Goal: Use online tool/utility: Utilize a website feature to perform a specific function

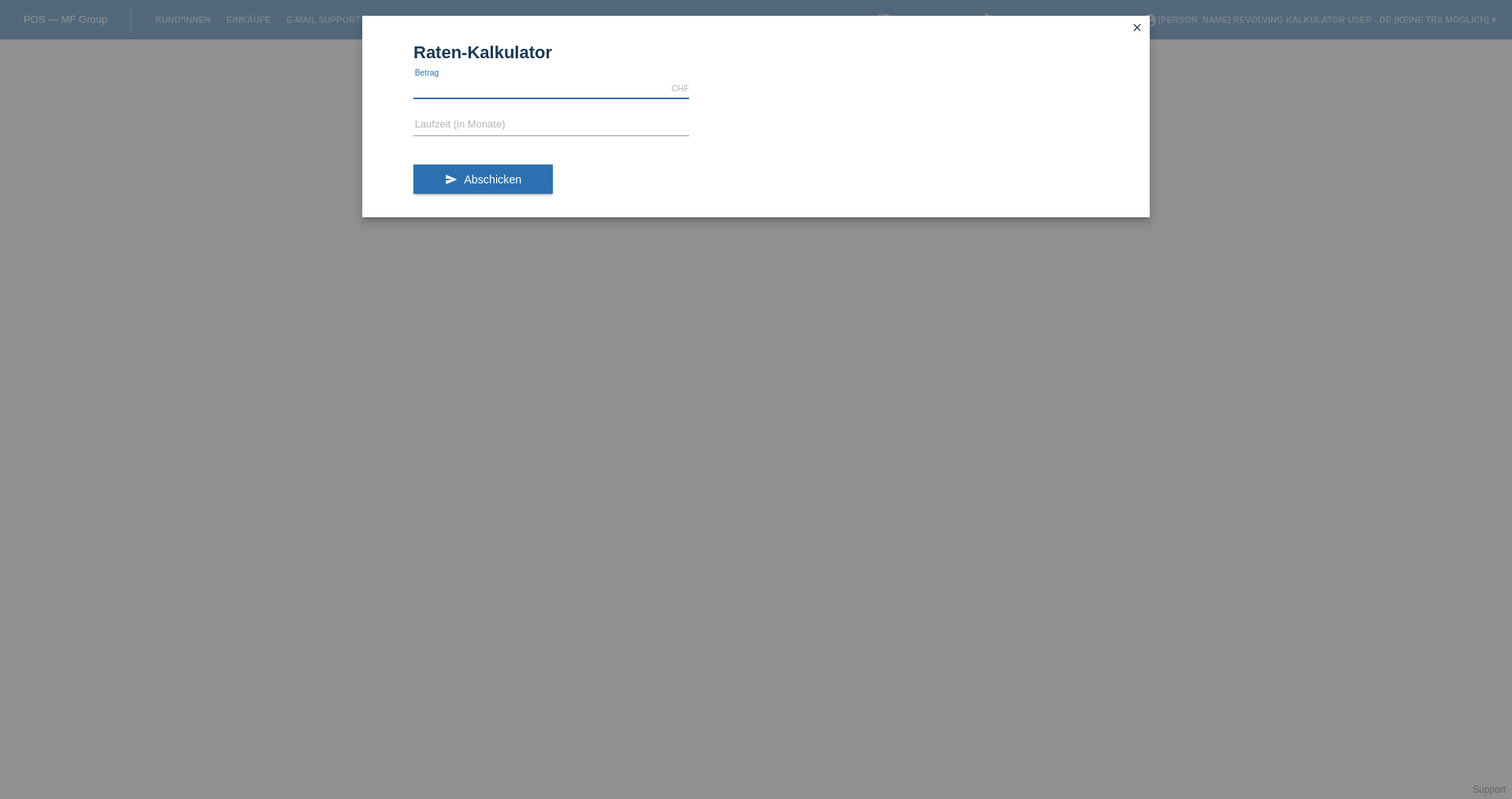
click at [501, 91] on input "text" at bounding box center [551, 88] width 276 height 20
type input "799.00"
click at [490, 137] on form "Raten-Kalkulator 799.00 CHF error [GEOGRAPHIC_DATA] error Laufzeit (in Monate) …" at bounding box center [756, 130] width 685 height 175
click at [484, 137] on form "Raten-Kalkulator 799.00 CHF error [GEOGRAPHIC_DATA] error Laufzeit (in Monate) …" at bounding box center [756, 130] width 685 height 175
click at [484, 130] on input "text" at bounding box center [551, 125] width 276 height 20
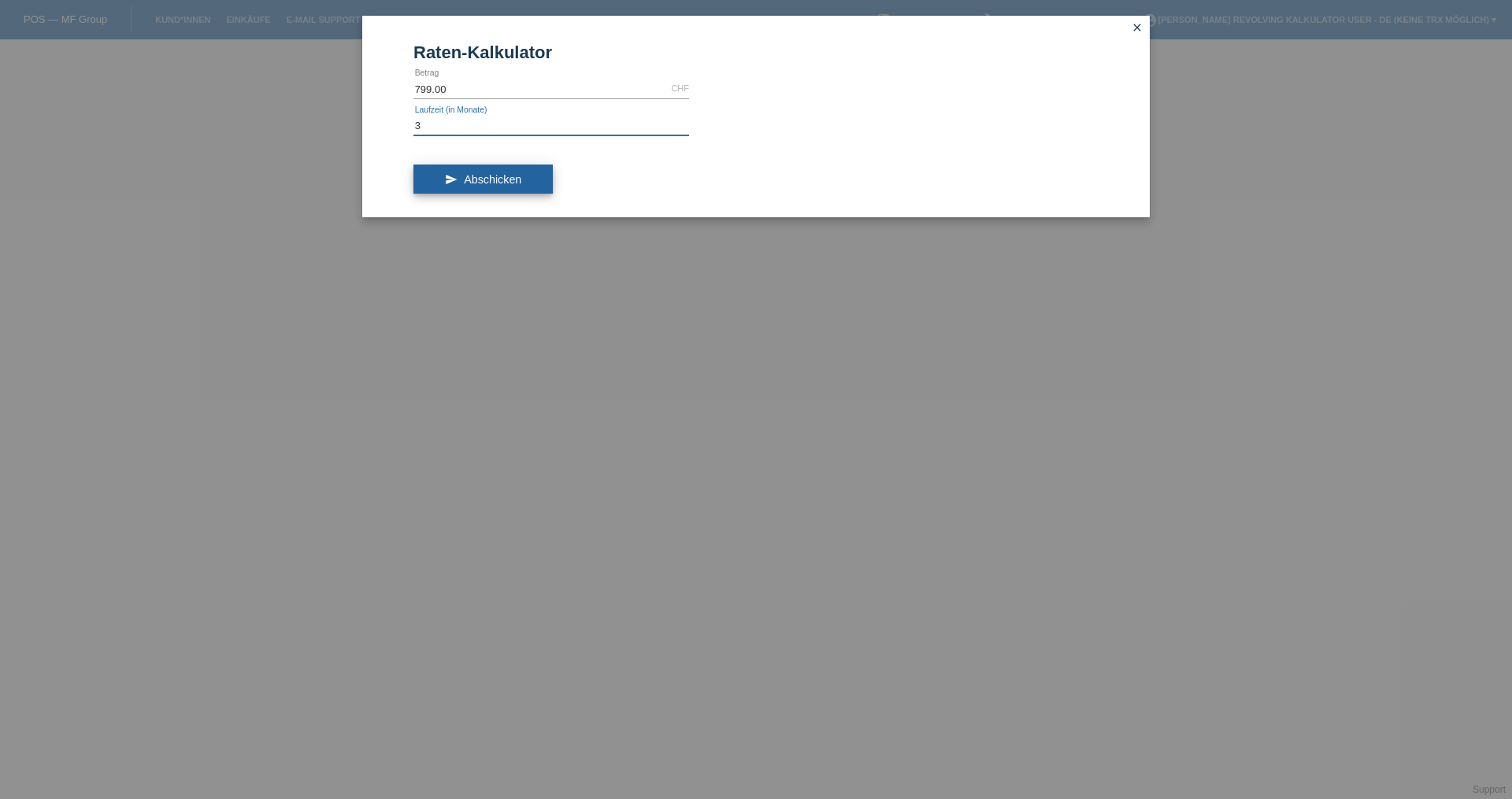
type input "3"
click at [490, 165] on button "send Abschicken" at bounding box center [483, 179] width 139 height 30
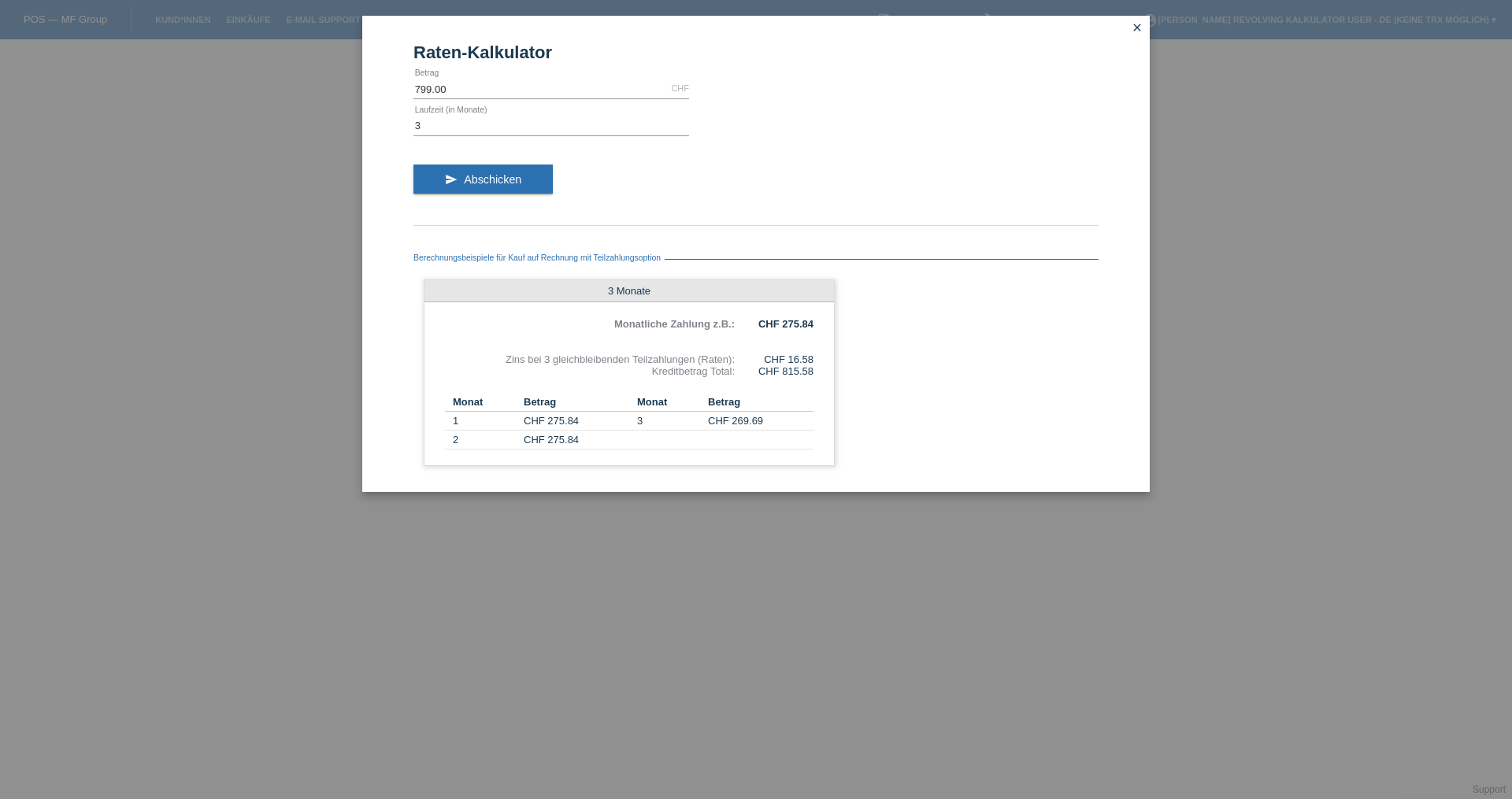
click at [876, 282] on div "Berechnungsbeispiele für Kauf auf Rechnung mit Teilzahlungsoption 3 Monate Mona…" at bounding box center [756, 355] width 685 height 242
click at [473, 80] on input "799.00" at bounding box center [551, 88] width 276 height 20
type input "100.00"
click at [450, 130] on input "3" at bounding box center [551, 125] width 276 height 20
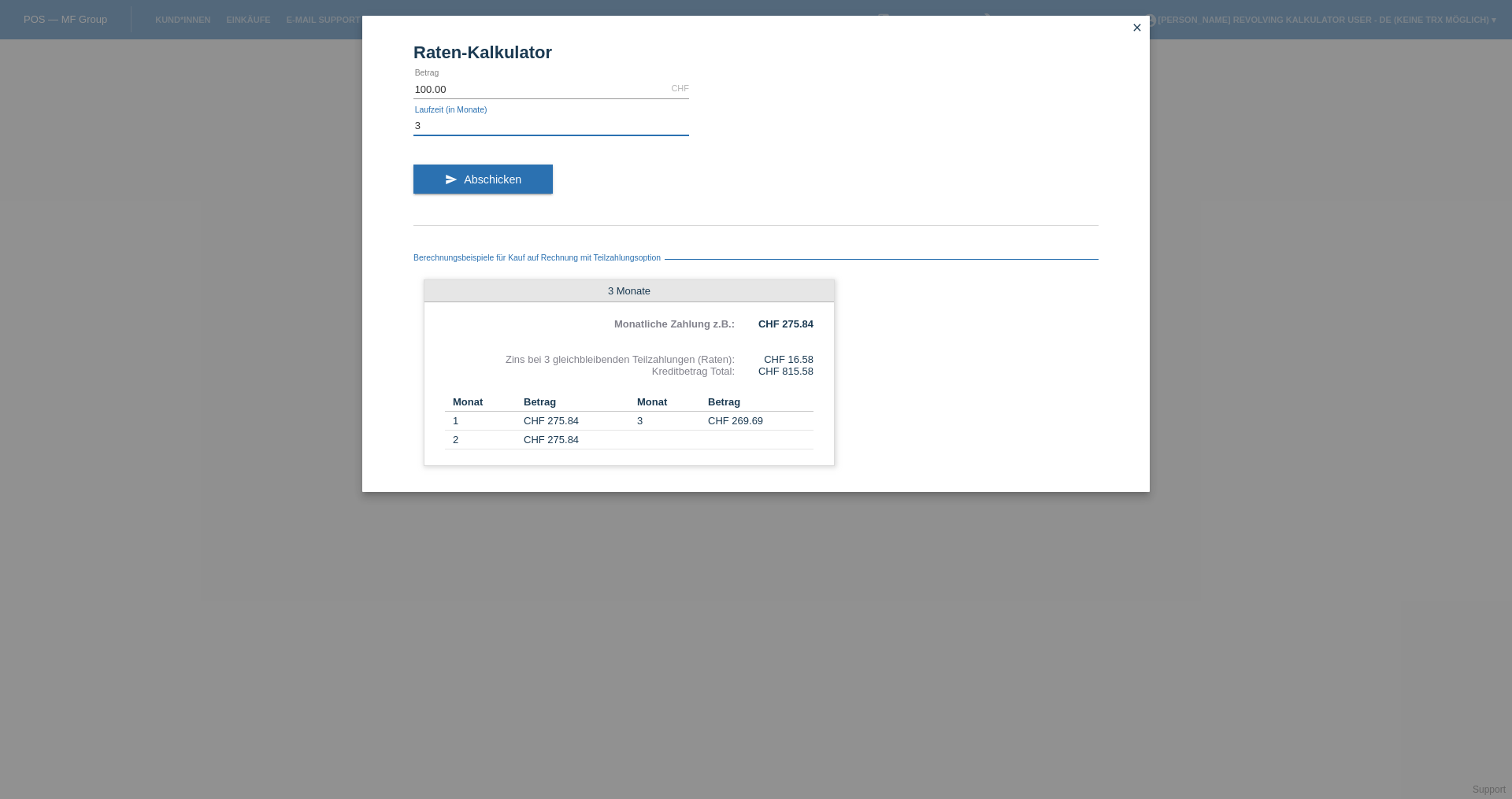
click at [450, 130] on input "3" at bounding box center [551, 125] width 276 height 20
type input "2"
click at [444, 178] on button "send Abschicken" at bounding box center [483, 179] width 139 height 30
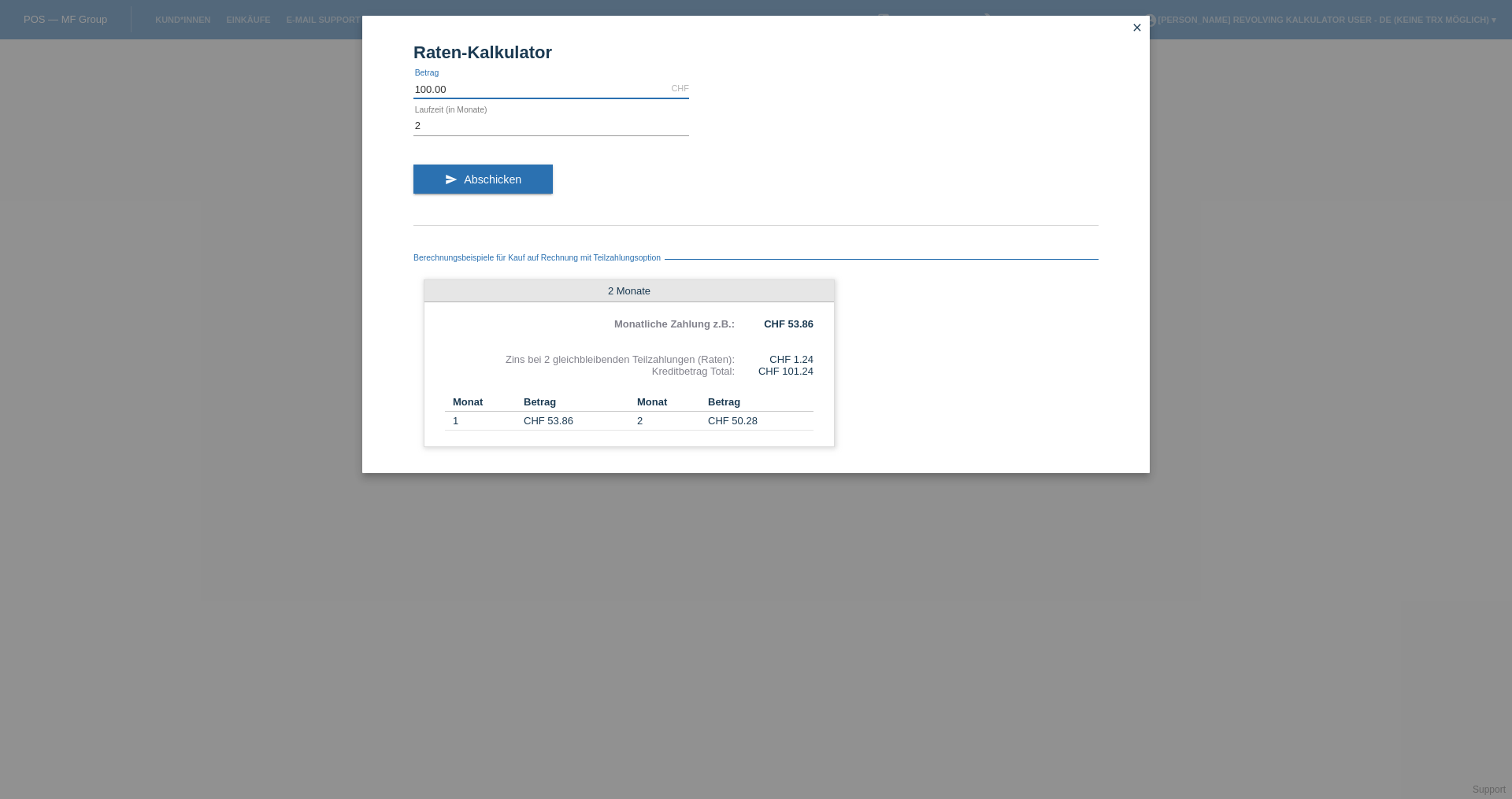
click at [565, 83] on input "100.00" at bounding box center [551, 88] width 276 height 20
type input "799.00"
click at [480, 145] on form "Raten-Kalkulator 799.00 CHF error [GEOGRAPHIC_DATA] 2 error Laufzeit (in Monate…" at bounding box center [756, 258] width 685 height 431
click at [497, 138] on form "Raten-Kalkulator 799.00 CHF error [GEOGRAPHIC_DATA] 2 error Laufzeit (in Monate…" at bounding box center [756, 258] width 685 height 431
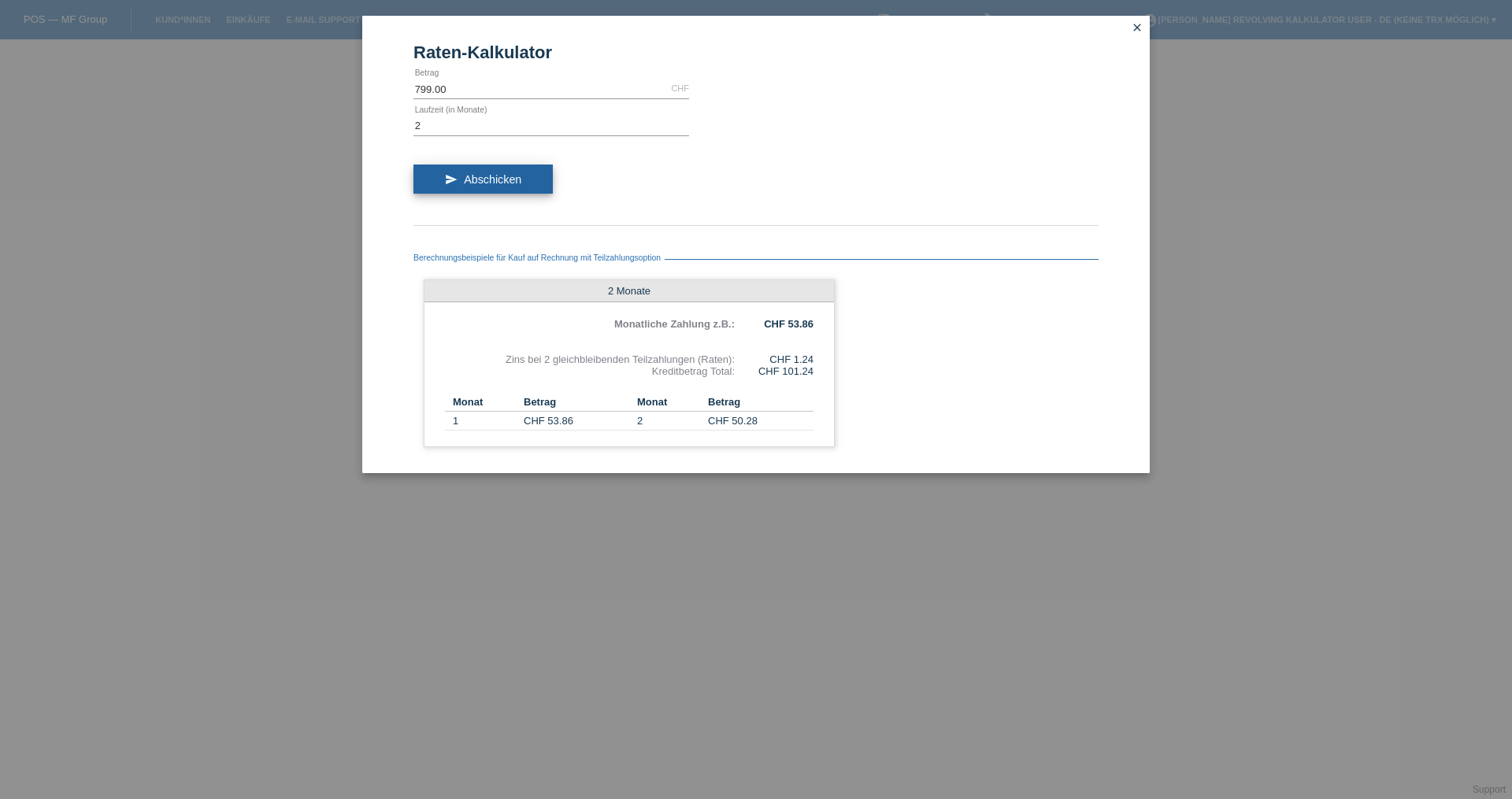
click at [465, 166] on button "send Abschicken" at bounding box center [483, 179] width 139 height 30
click at [485, 134] on input "2" at bounding box center [551, 125] width 276 height 20
click at [477, 180] on span "Abschicken" at bounding box center [492, 179] width 57 height 13
drag, startPoint x: 816, startPoint y: 360, endPoint x: 765, endPoint y: 365, distance: 51.2
click at [765, 365] on div "2 Monate Monatliche Zahlung z.B.: CHF 409.92 Zins bei 2 gleichbleibenden Teilza…" at bounding box center [629, 363] width 411 height 168
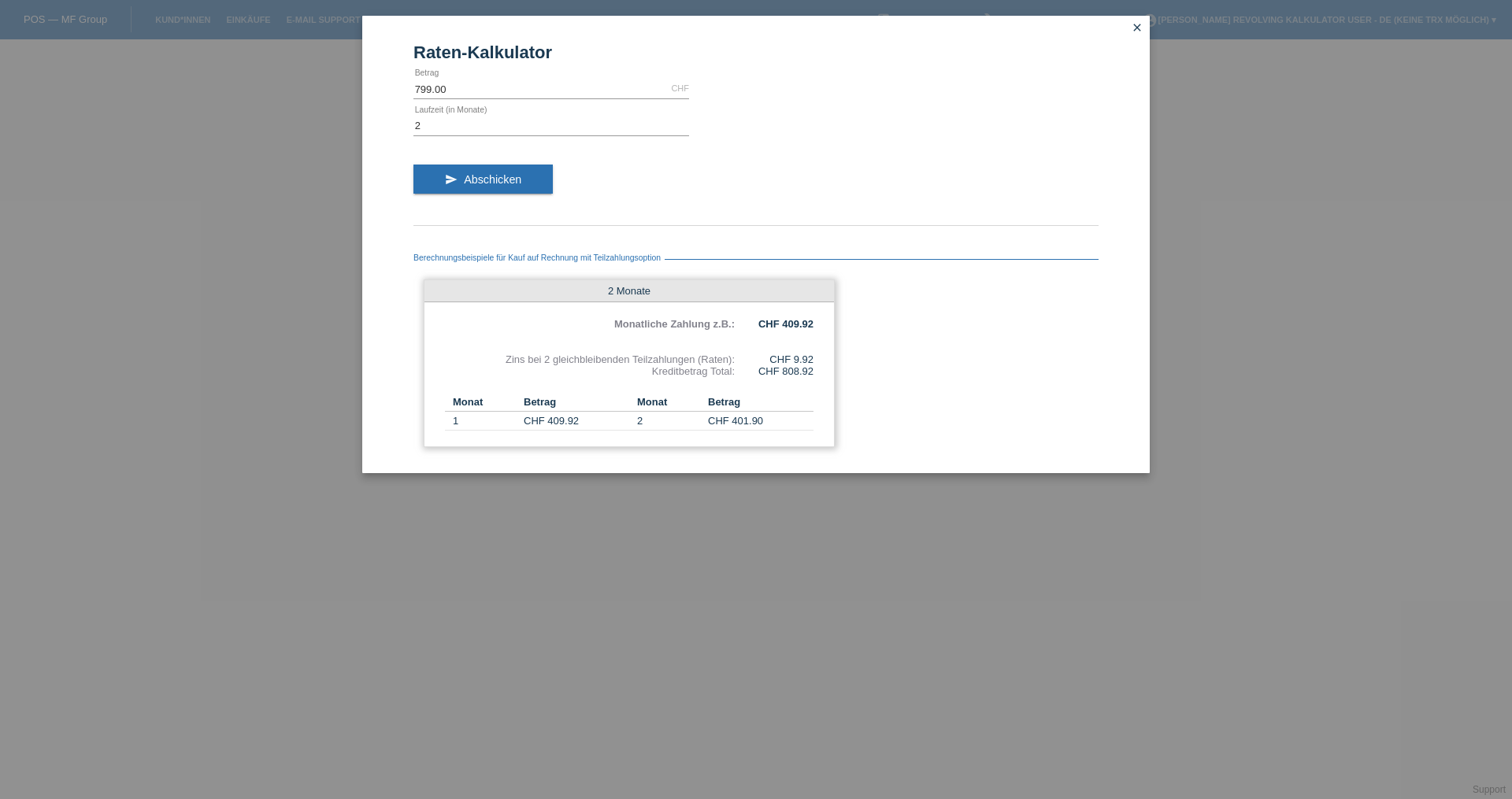
click at [815, 377] on div "2 Monate Monatliche Zahlung z.B.: CHF 409.92 Zins bei 2 gleichbleibenden Teilza…" at bounding box center [629, 363] width 411 height 168
drag, startPoint x: 814, startPoint y: 366, endPoint x: 749, endPoint y: 377, distance: 65.9
click at [749, 377] on div "2 Monate Monatliche Zahlung z.B.: CHF 409.92 Zins bei 2 gleichbleibenden Teilza…" at bounding box center [629, 363] width 411 height 168
drag, startPoint x: 812, startPoint y: 359, endPoint x: 764, endPoint y: 359, distance: 48.0
click at [764, 359] on div "CHF 9.92" at bounding box center [774, 360] width 79 height 12
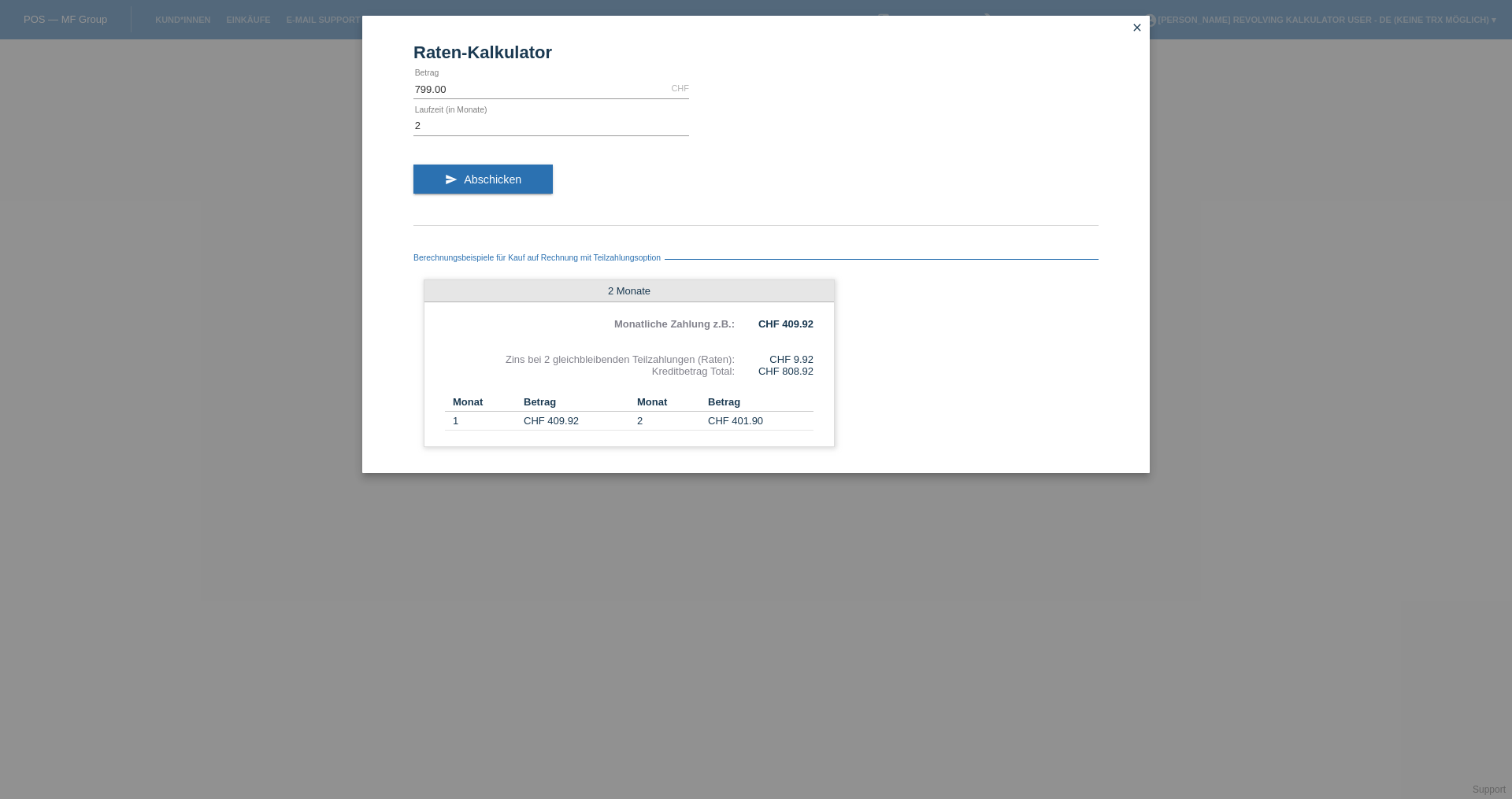
drag, startPoint x: 825, startPoint y: 375, endPoint x: 615, endPoint y: 235, distance: 252.4
click at [825, 374] on div "2 Monate Monatliche Zahlung z.B.: CHF 409.92 Zins bei 2 gleichbleibenden Teilza…" at bounding box center [629, 363] width 411 height 168
click at [441, 117] on input "2" at bounding box center [551, 125] width 276 height 20
click at [527, 188] on button "send Abschicken" at bounding box center [483, 179] width 139 height 30
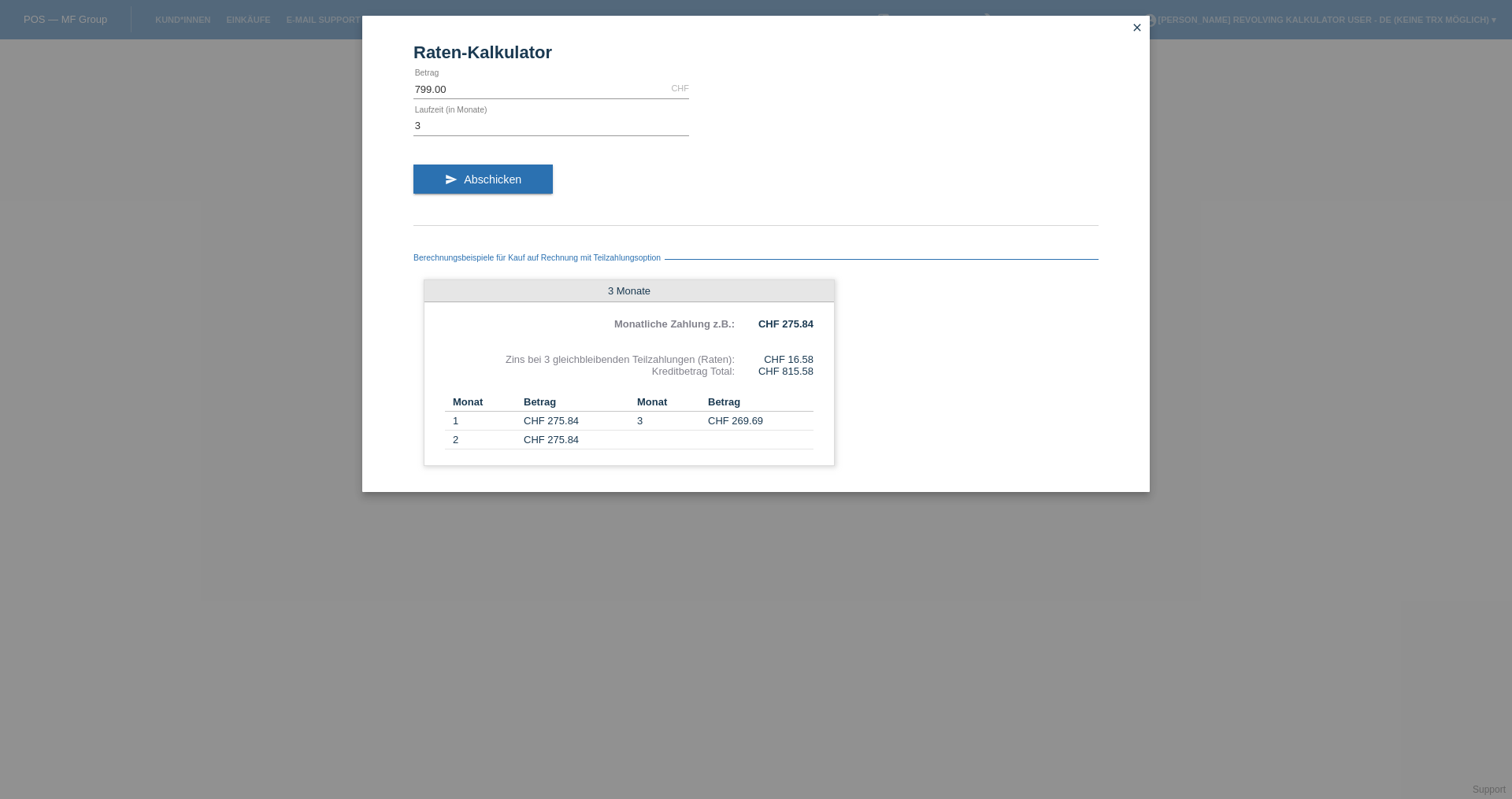
click at [510, 113] on form "Raten-Kalkulator 799.00 CHF error [GEOGRAPHIC_DATA] 3 error Laufzeit (in Monate…" at bounding box center [756, 267] width 685 height 450
click at [505, 120] on input "3" at bounding box center [551, 125] width 276 height 20
type input "4"
click at [516, 190] on button "send Abschicken" at bounding box center [483, 179] width 139 height 30
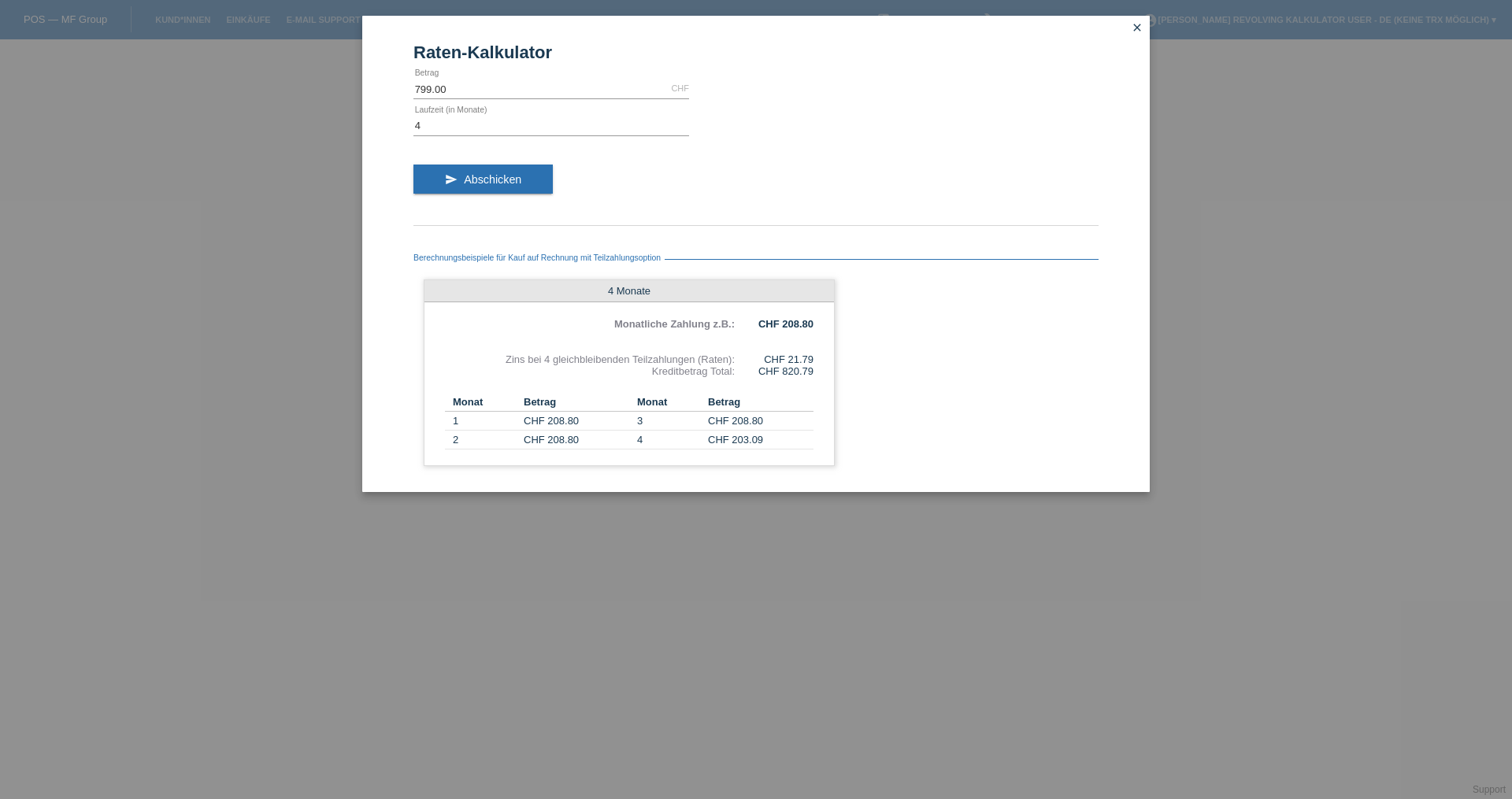
click at [1137, 21] on link "close" at bounding box center [1137, 29] width 21 height 18
